Goal: Use online tool/utility: Utilize a website feature to perform a specific function

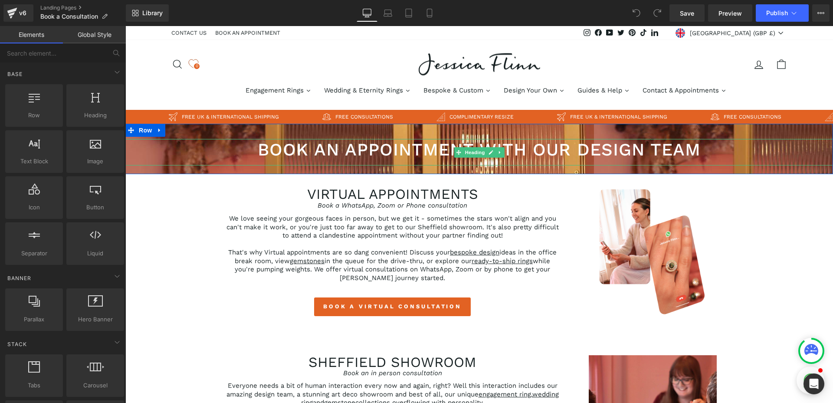
click at [435, 149] on h1 "Book an appointment with our design team" at bounding box center [479, 149] width 708 height 17
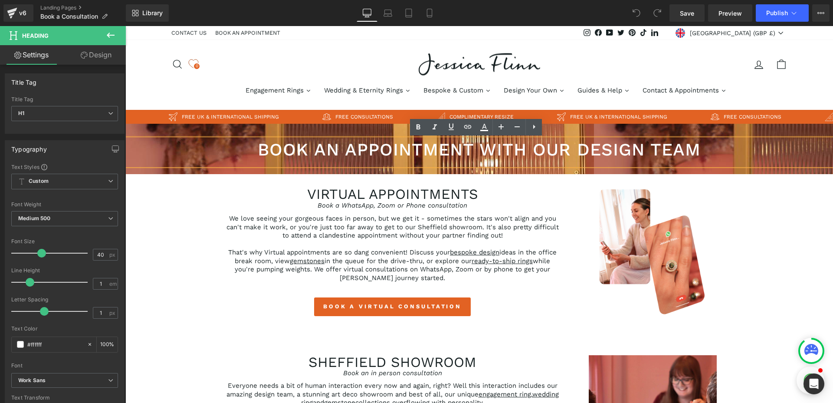
click at [469, 154] on h1 "Book an appointment with our design team" at bounding box center [479, 149] width 708 height 17
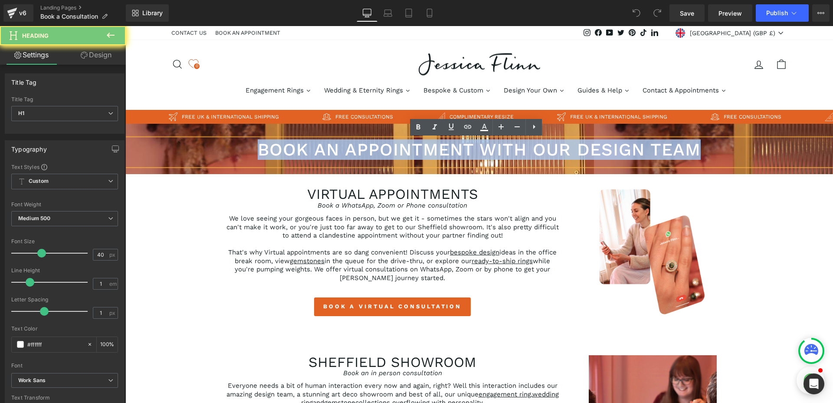
click at [469, 154] on h1 "Book an appointment with our design team" at bounding box center [479, 149] width 708 height 17
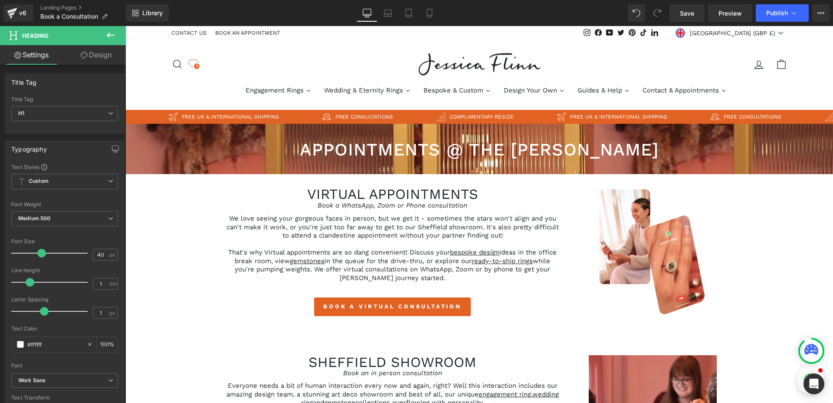
drag, startPoint x: 96, startPoint y: 54, endPoint x: 62, endPoint y: 96, distance: 54.6
click at [96, 54] on link "Design" at bounding box center [96, 55] width 63 height 20
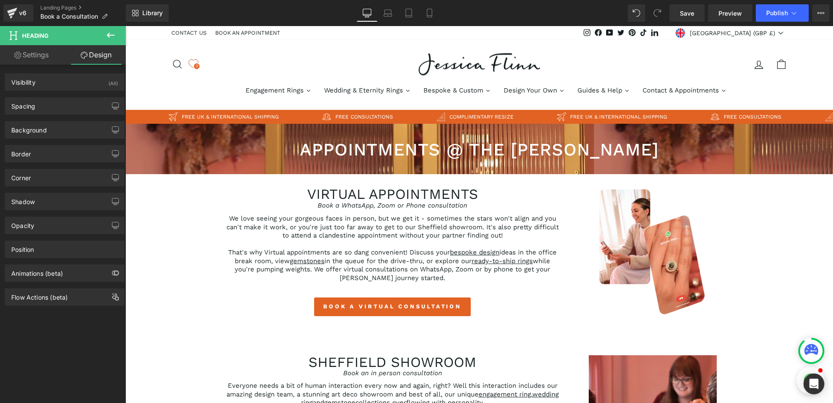
type input "transparent"
click at [48, 127] on div "Background" at bounding box center [64, 130] width 119 height 16
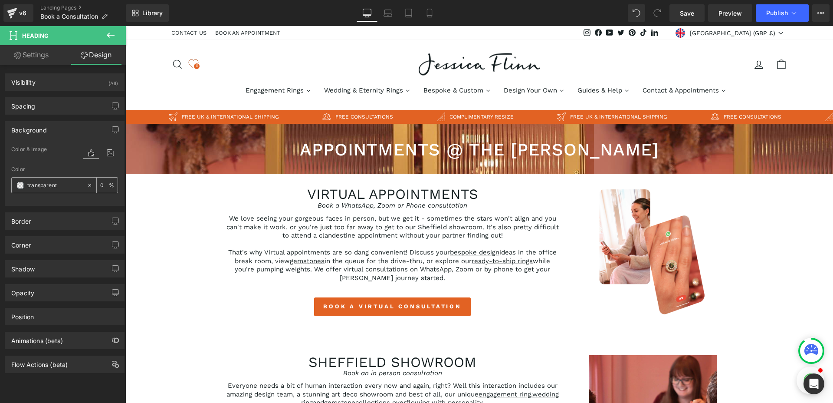
click at [101, 187] on input "0" at bounding box center [104, 185] width 9 height 10
click at [99, 199] on div at bounding box center [64, 201] width 107 height 6
click at [103, 184] on input "20" at bounding box center [104, 185] width 9 height 10
click at [63, 186] on input "transparent" at bounding box center [55, 186] width 56 height 10
type input "0"
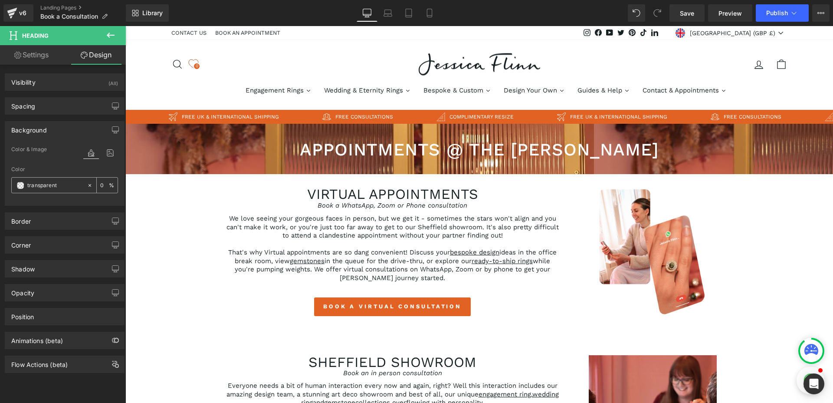
click at [101, 181] on input "0" at bounding box center [104, 185] width 9 height 10
click at [99, 173] on div "Color transparent 0 %" at bounding box center [64, 184] width 107 height 37
click at [49, 184] on input "transparent" at bounding box center [55, 186] width 56 height 10
click at [23, 185] on span at bounding box center [20, 185] width 7 height 7
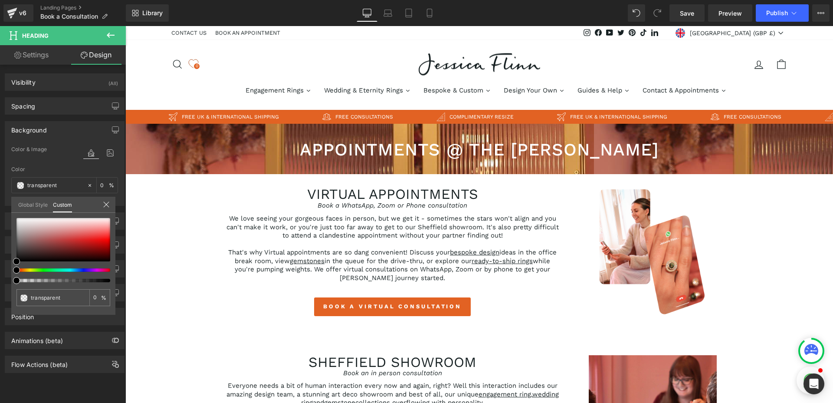
type input "#000000"
type input "3"
type input "#000000"
type input "3"
type input "4"
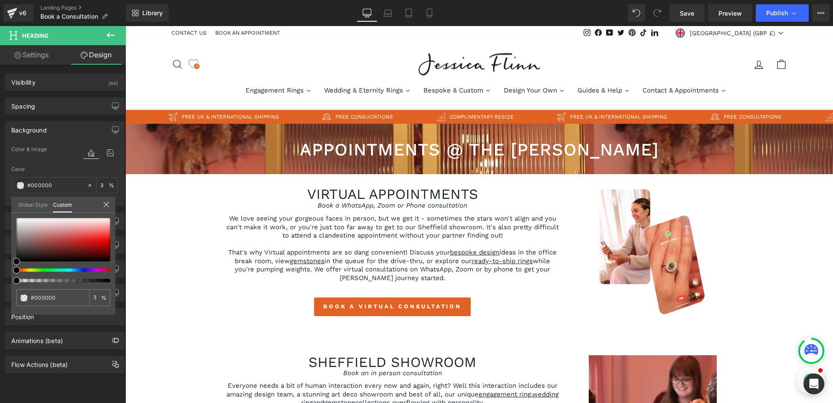
type input "4"
type input "5"
type input "6"
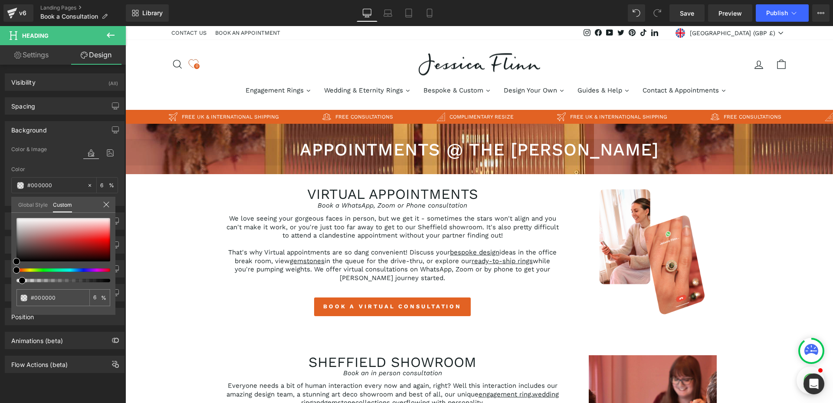
type input "7"
type input "8"
type input "9"
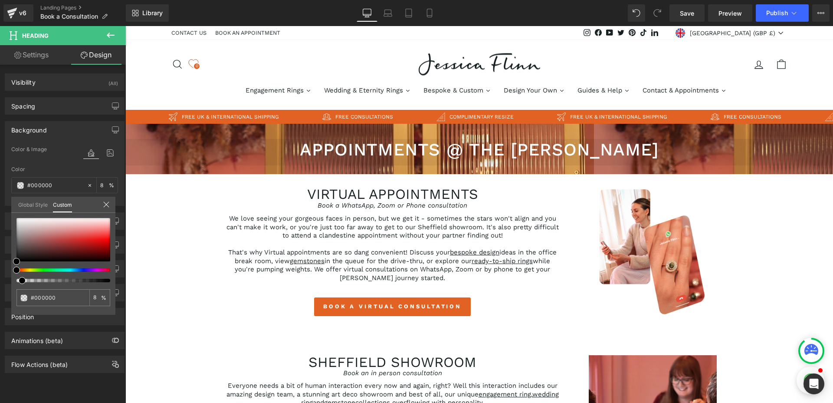
type input "9"
type input "10"
type input "11"
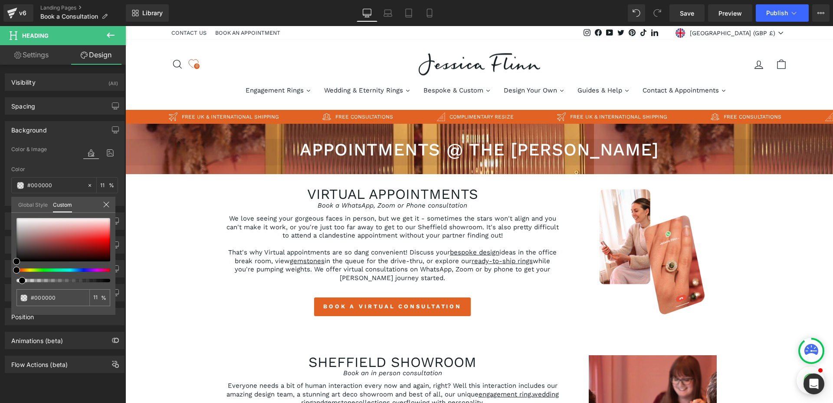
type input "12"
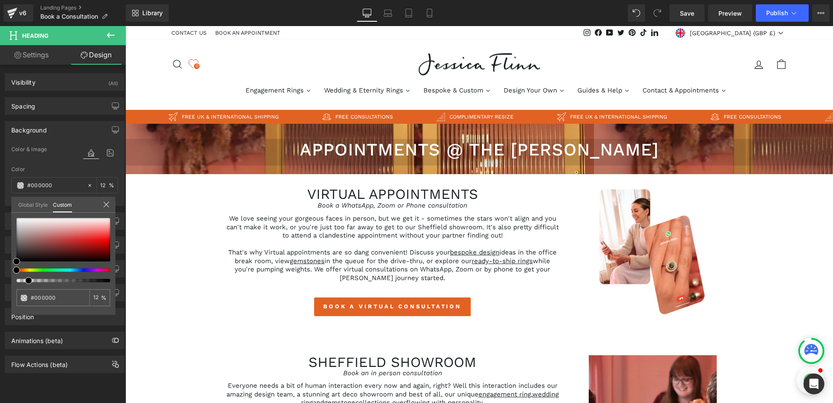
type input "13"
type input "14"
type input "15"
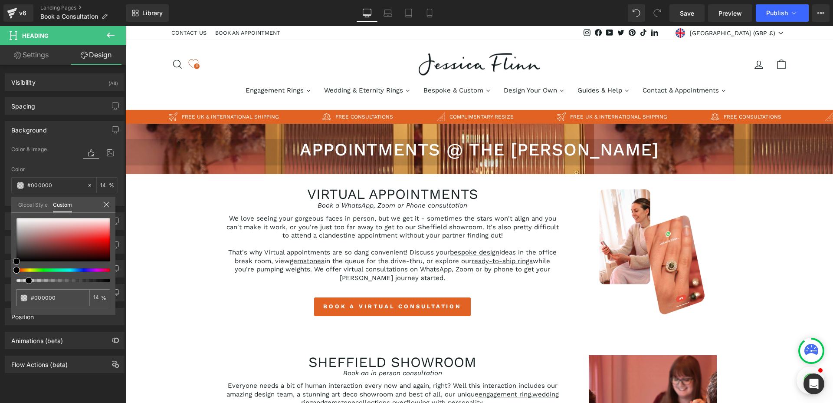
type input "15"
type input "16"
type input "17"
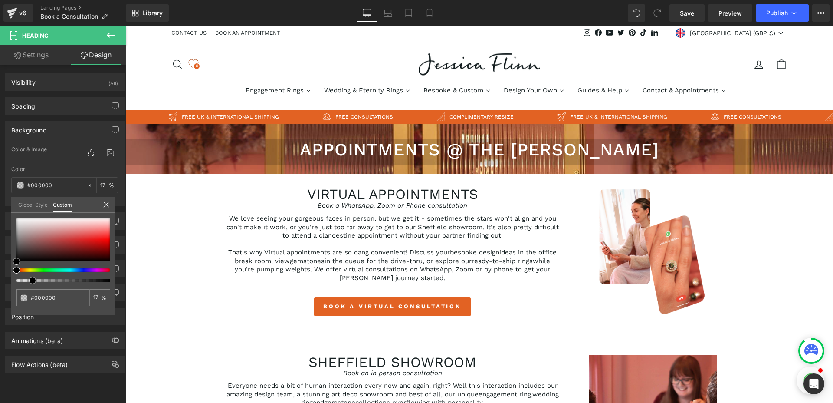
type input "18"
type input "19"
type input "20"
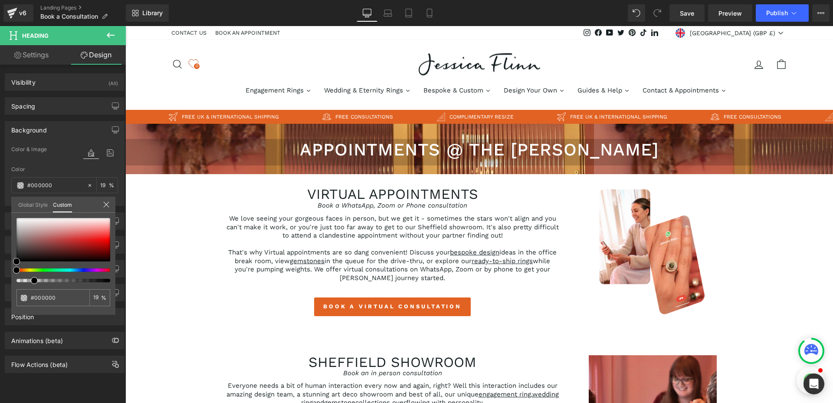
type input "20"
type input "21"
type input "23"
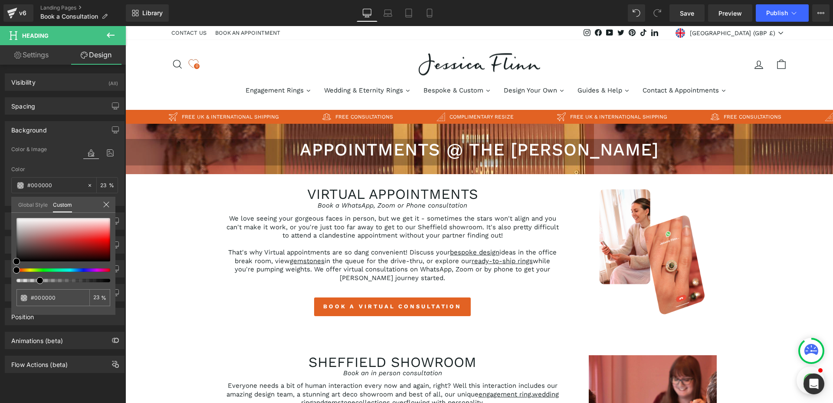
type input "24"
type input "26"
type input "28"
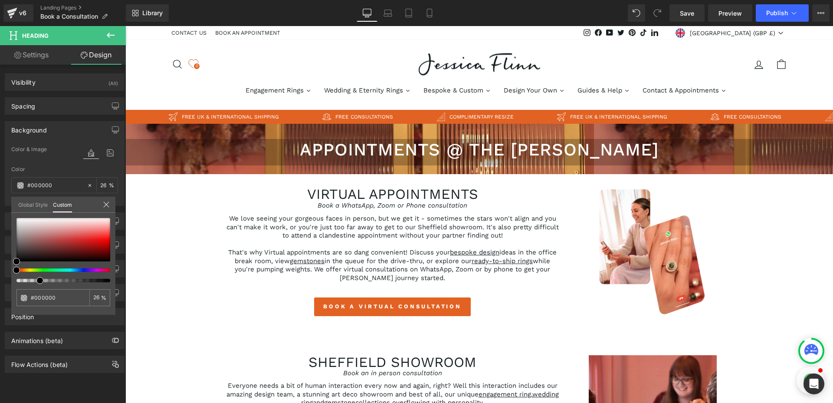
type input "28"
type input "29"
type input "31"
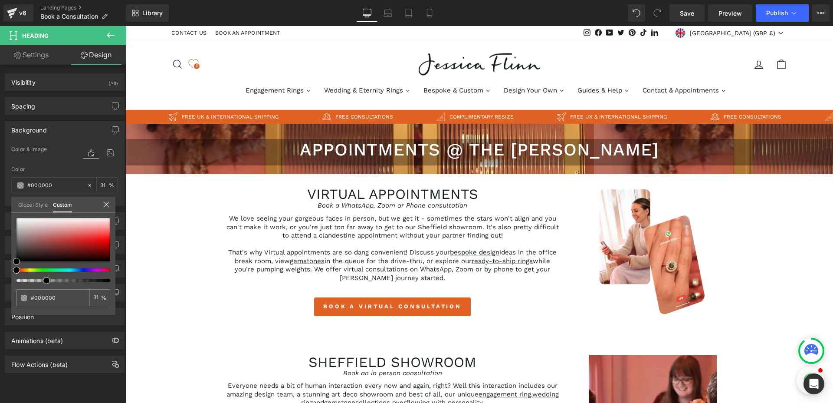
type input "32"
type input "33"
type input "34"
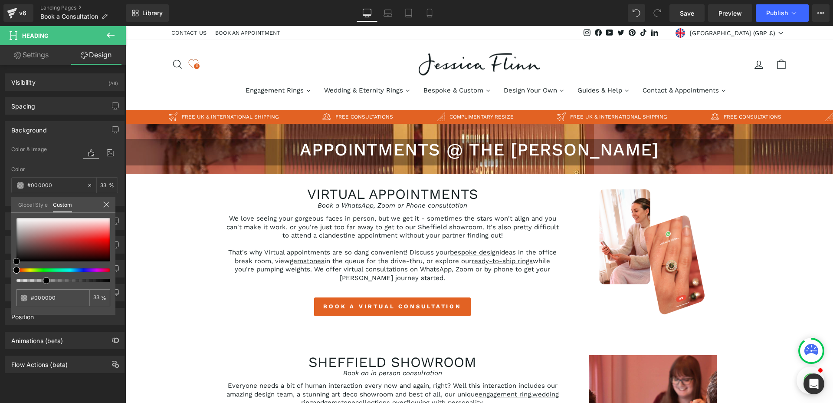
type input "34"
type input "35"
type input "36"
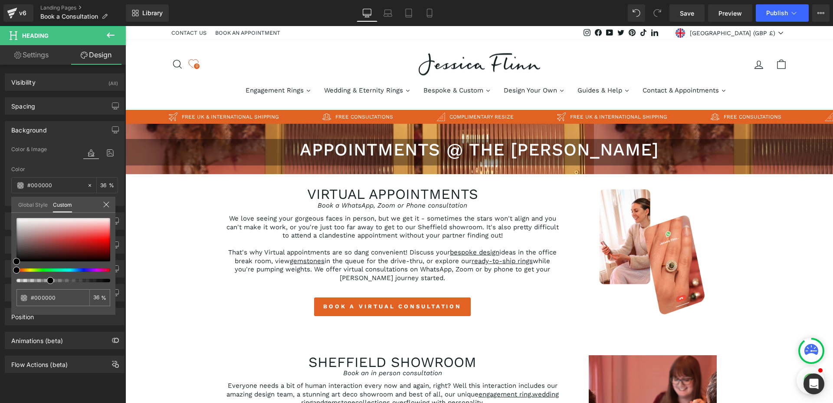
type input "37"
type input "38"
type input "39"
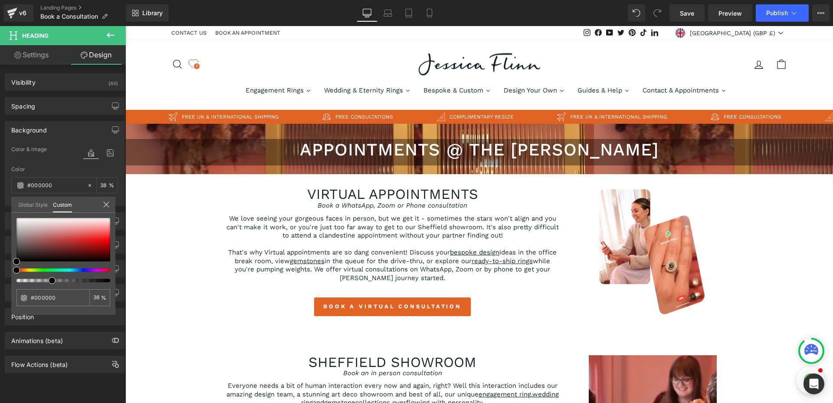
type input "39"
type input "41"
type input "42"
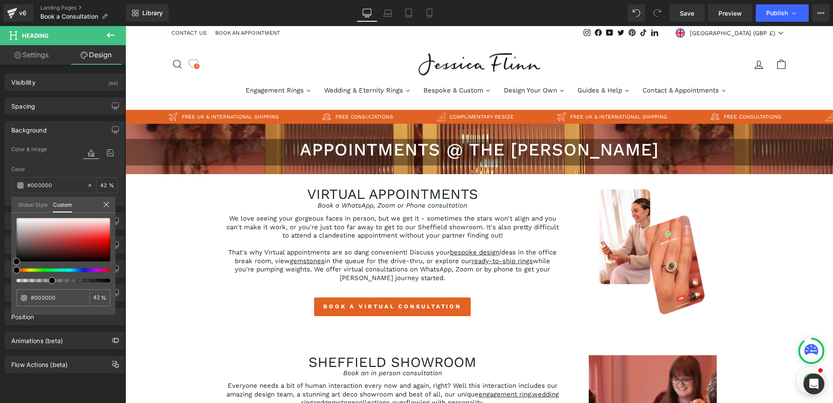
type input "43"
type input "45"
type input "46"
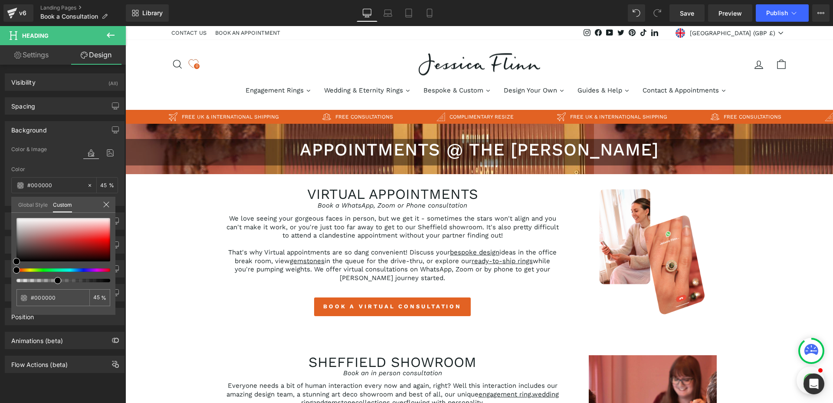
type input "46"
type input "47"
type input "48"
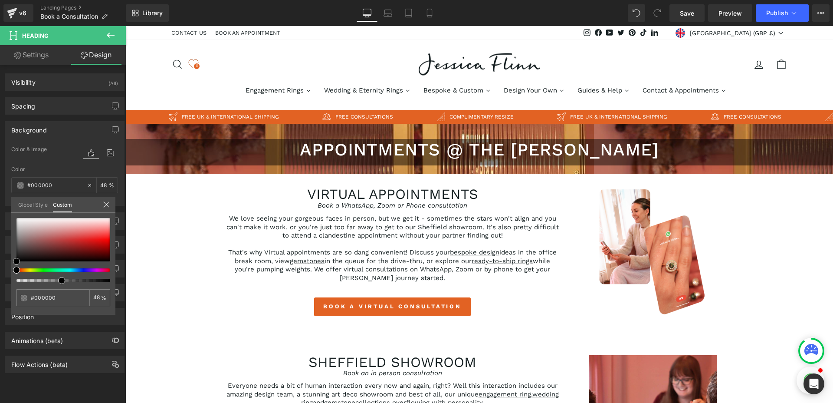
type input "49"
type input "50"
drag, startPoint x: 16, startPoint y: 281, endPoint x: 59, endPoint y: 280, distance: 43.4
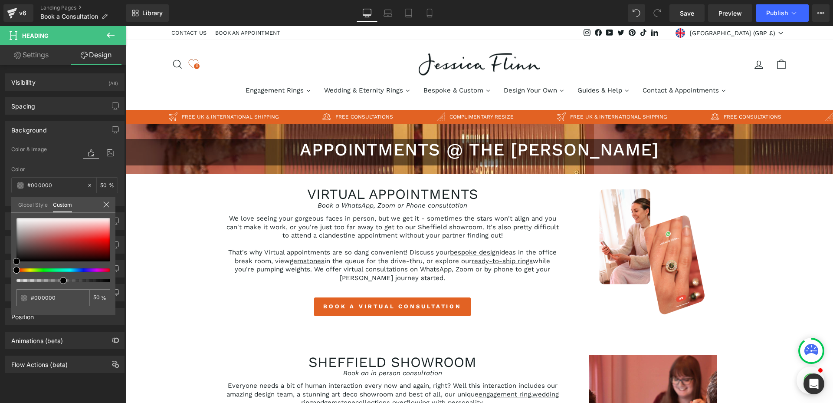
click at [60, 280] on span at bounding box center [63, 280] width 7 height 7
type input "53"
type input "52"
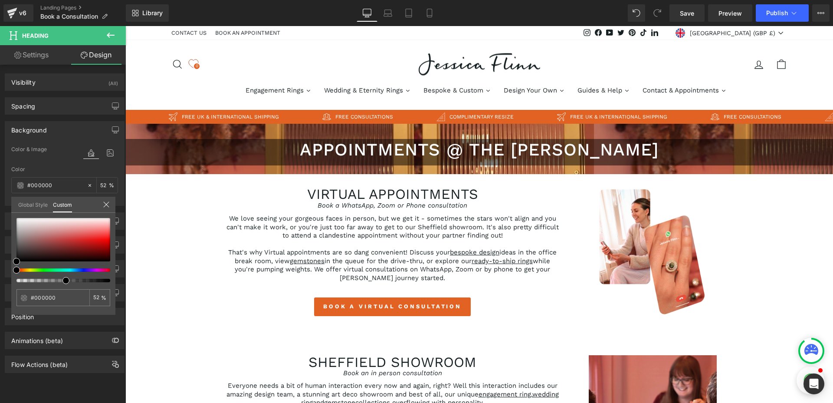
type input "51"
type input "50"
type input "49"
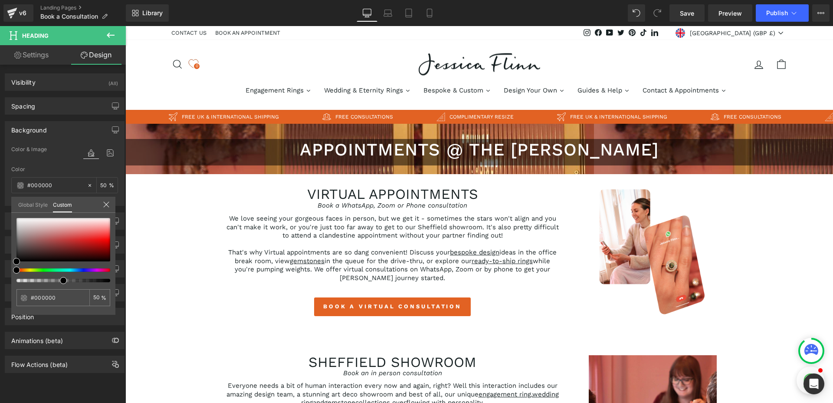
type input "49"
type input "48"
type input "47"
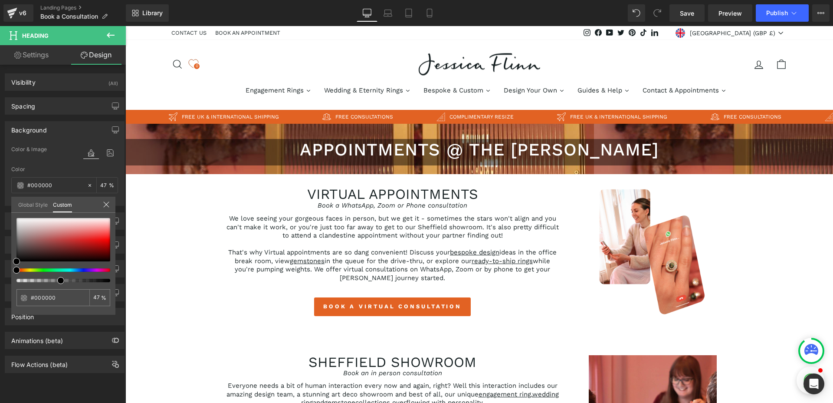
type input "46"
type input "45"
type input "44"
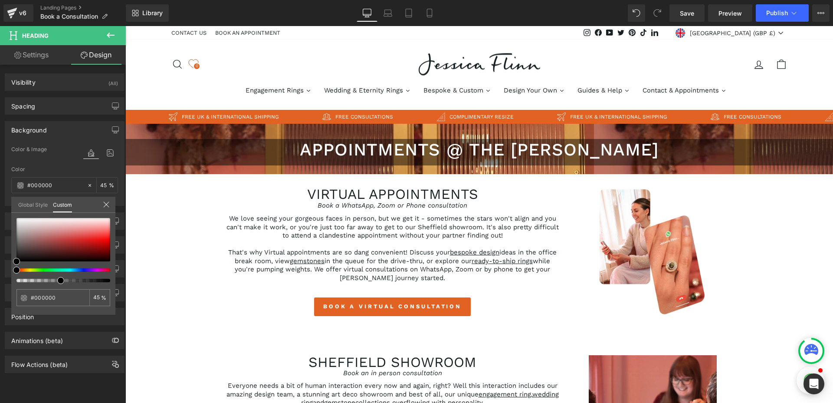
type input "44"
type input "43"
type input "42"
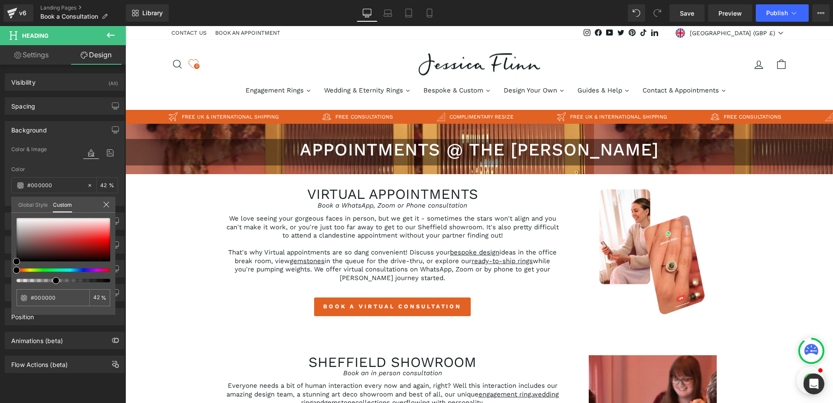
type input "41"
type input "40"
type input "39"
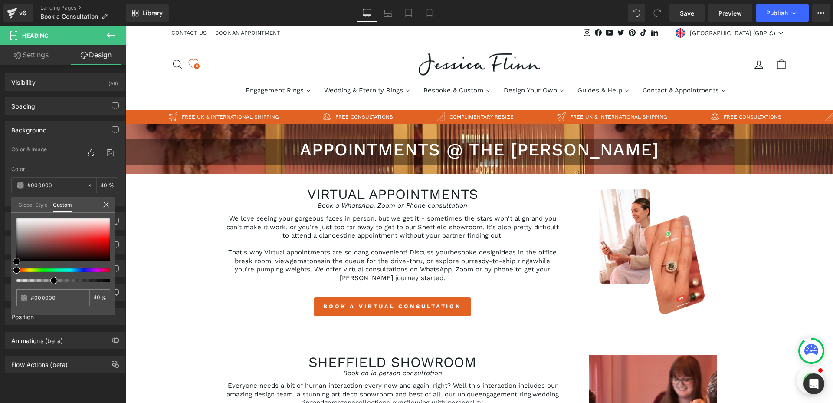
type input "39"
type input "38"
type input "37"
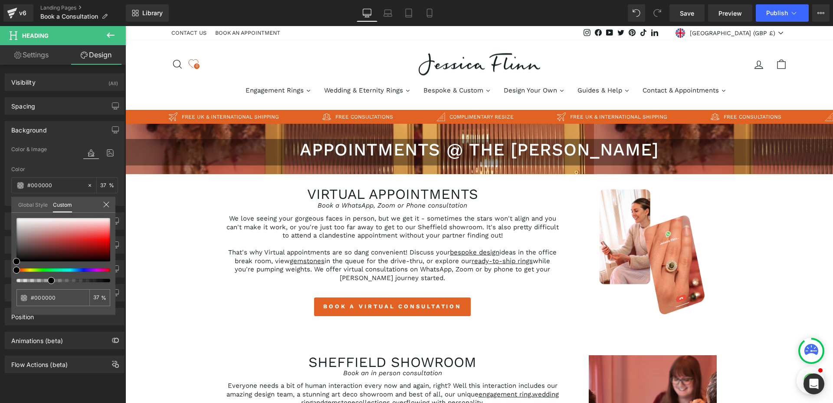
type input "36"
type input "35"
type input "34"
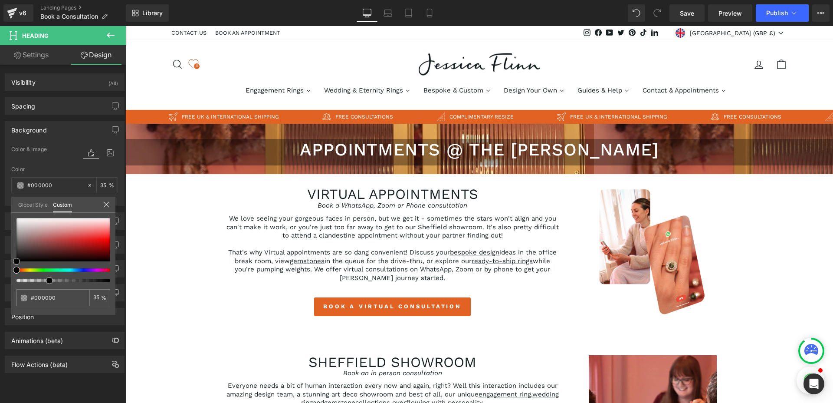
type input "34"
type input "33"
type input "32"
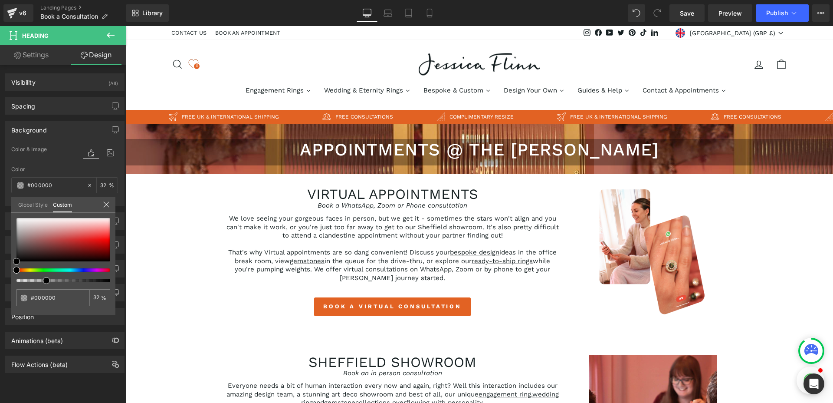
type input "31"
type input "30"
drag, startPoint x: 59, startPoint y: 280, endPoint x: 37, endPoint y: 281, distance: 22.2
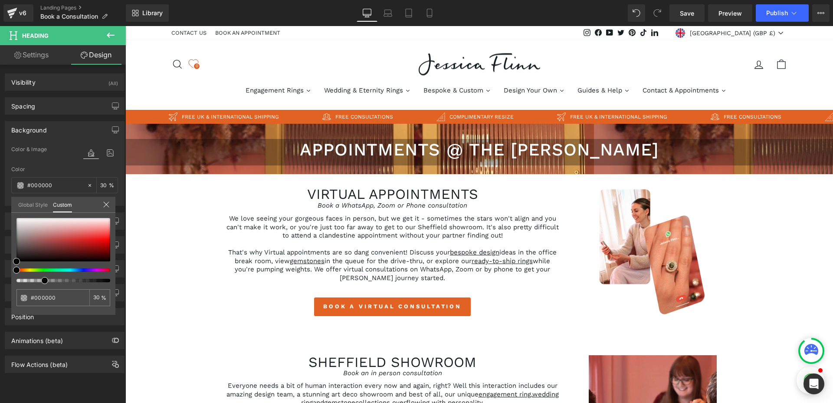
click at [37, 281] on div at bounding box center [60, 280] width 94 height 3
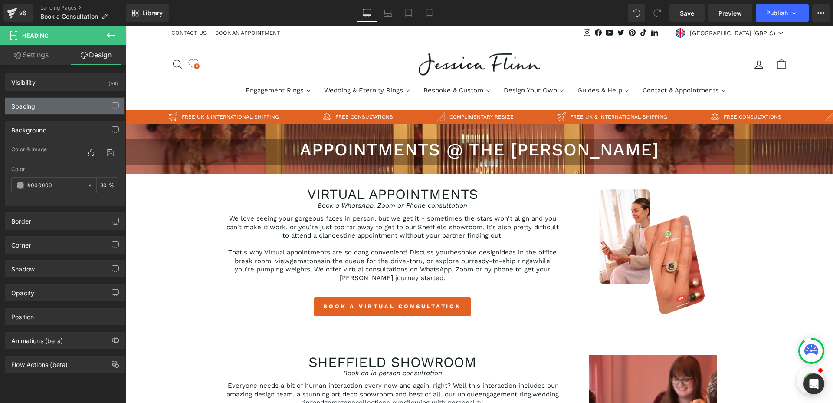
click at [85, 107] on div "Spacing" at bounding box center [64, 106] width 119 height 16
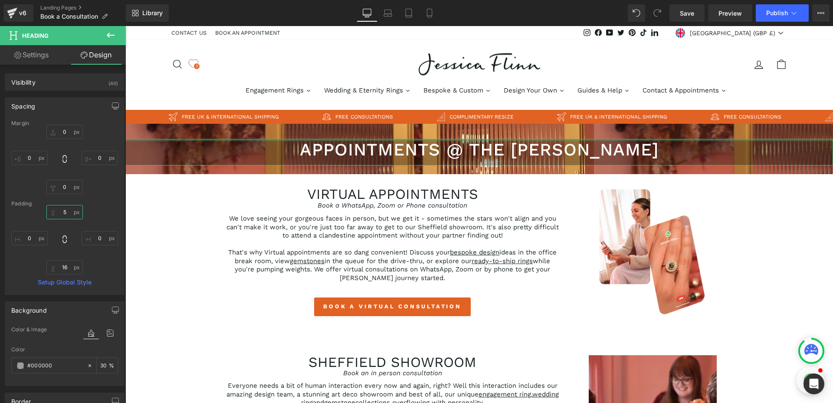
click at [66, 212] on input "5" at bounding box center [64, 212] width 36 height 14
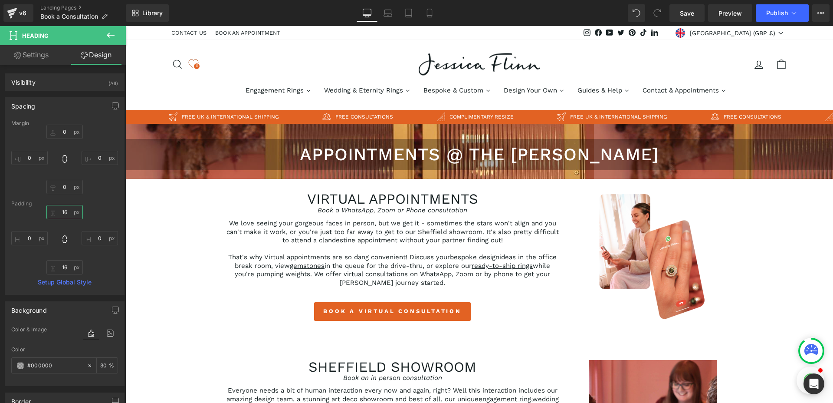
type input "16"
click at [201, 130] on div "appointments @ the [PERSON_NAME] Heading Row" at bounding box center [479, 151] width 708 height 55
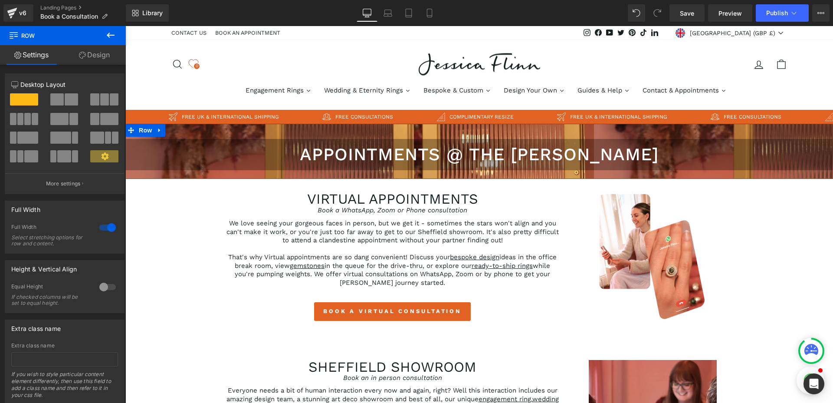
click at [97, 53] on link "Design" at bounding box center [94, 55] width 63 height 20
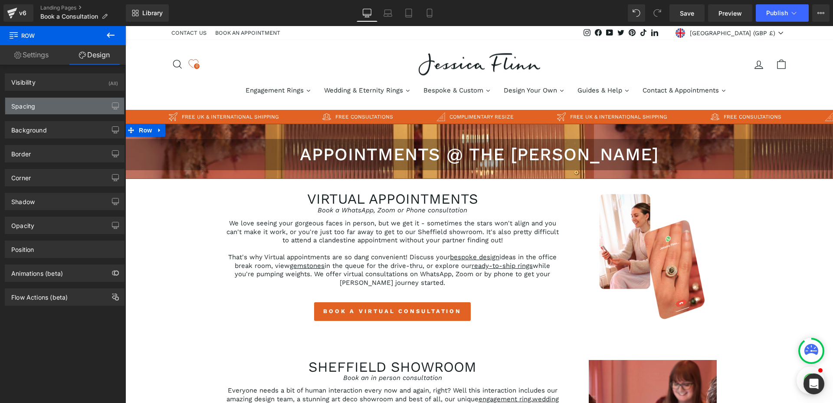
click at [54, 105] on div "Spacing" at bounding box center [64, 106] width 119 height 16
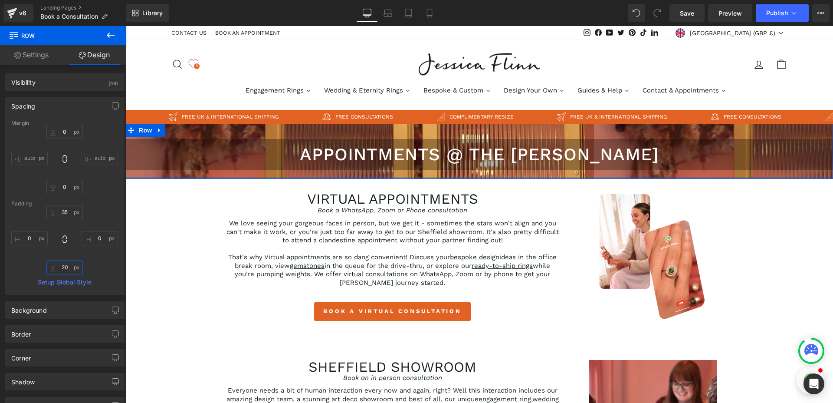
click at [69, 267] on input "20" at bounding box center [64, 267] width 36 height 14
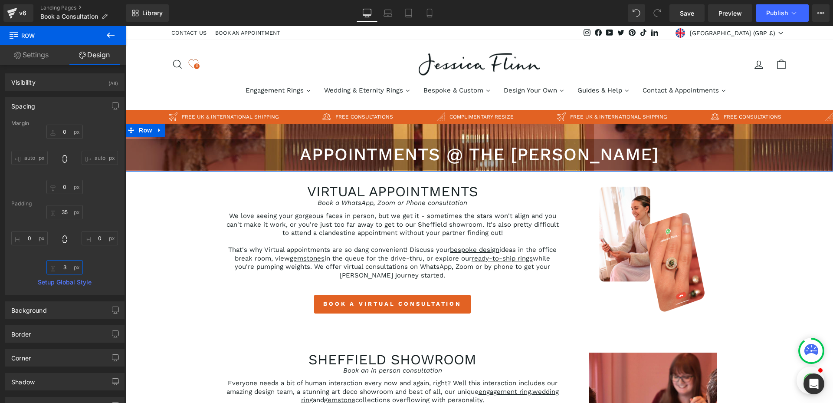
type input "35"
